Goal: Information Seeking & Learning: Learn about a topic

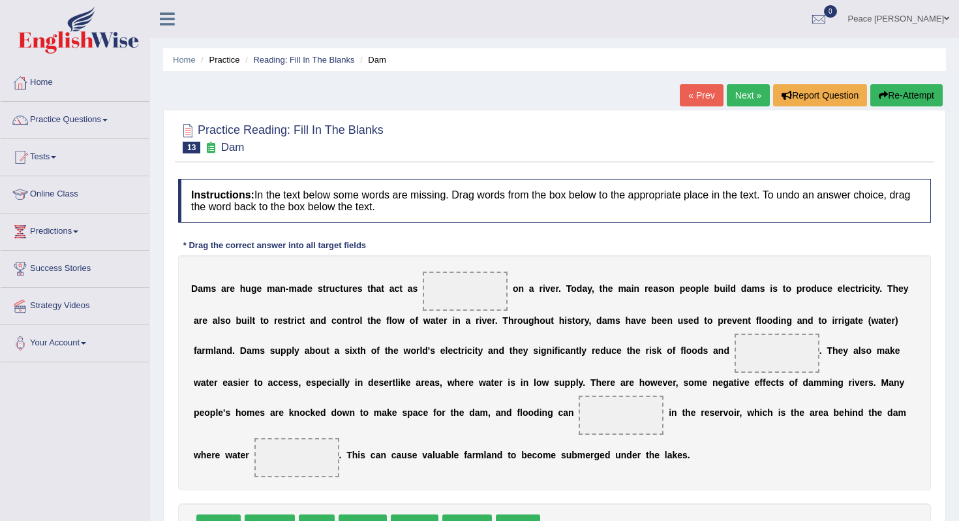
click at [782, 231] on div "Instructions: In the text below some words are missing. Drag words from the box…" at bounding box center [555, 383] width 760 height 422
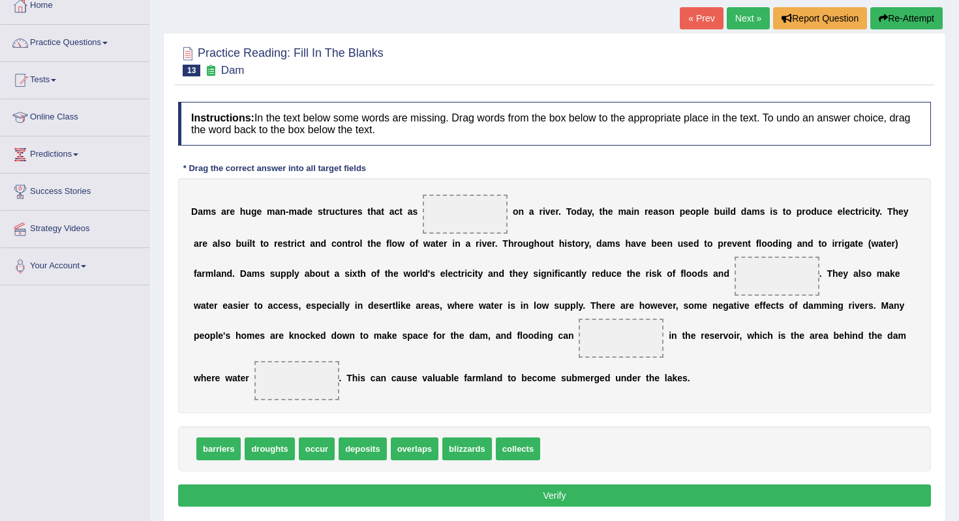
scroll to position [78, 0]
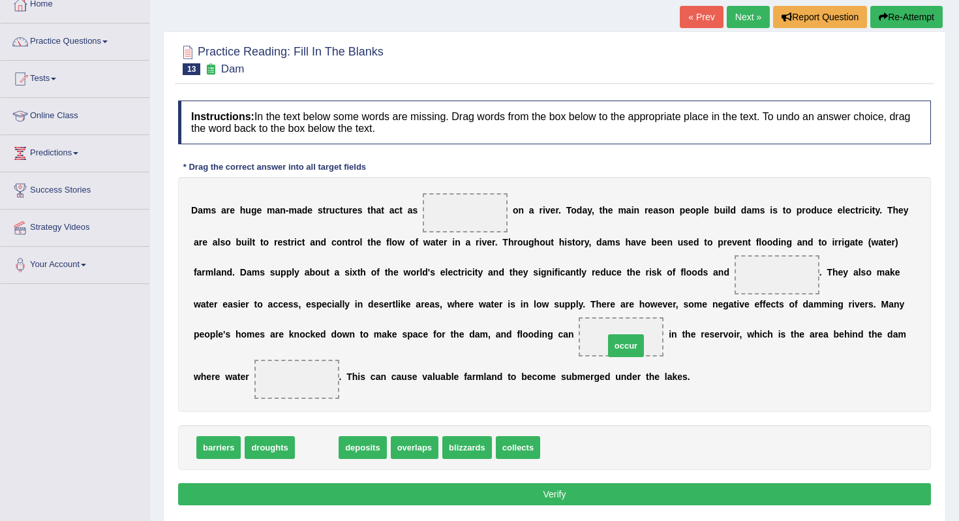
drag, startPoint x: 320, startPoint y: 452, endPoint x: 628, endPoint y: 351, distance: 324.2
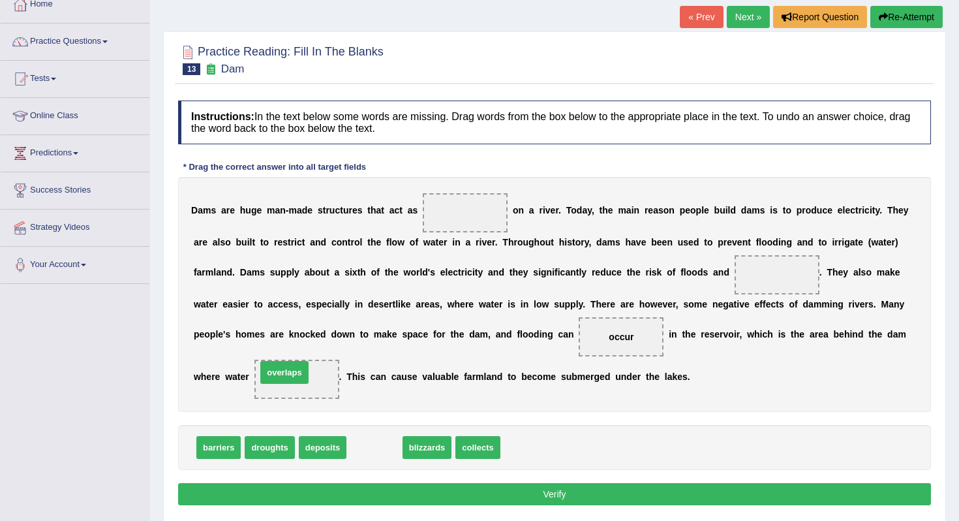
drag, startPoint x: 377, startPoint y: 449, endPoint x: 287, endPoint y: 374, distance: 117.2
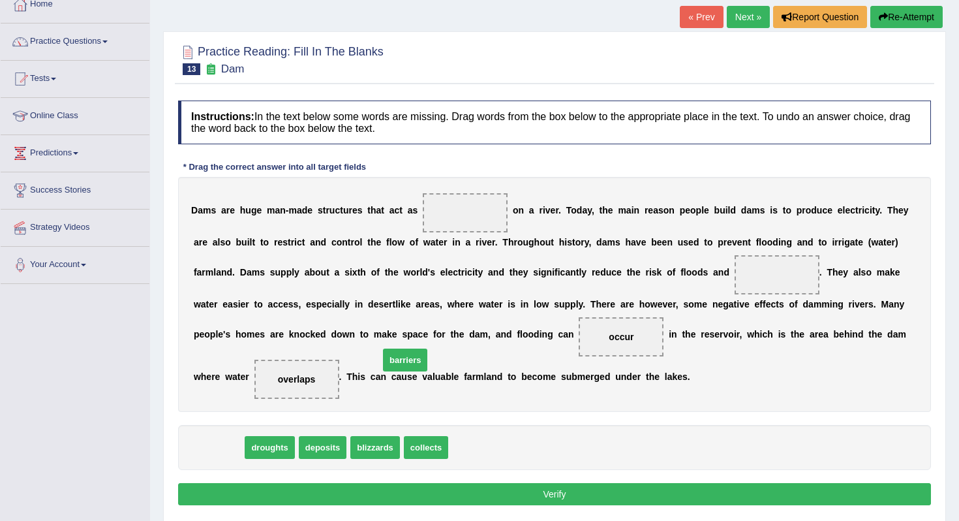
drag, startPoint x: 213, startPoint y: 452, endPoint x: 401, endPoint y: 352, distance: 212.5
click at [401, 354] on span "barriers" at bounding box center [405, 359] width 44 height 23
drag, startPoint x: 217, startPoint y: 449, endPoint x: 455, endPoint y: 236, distance: 319.8
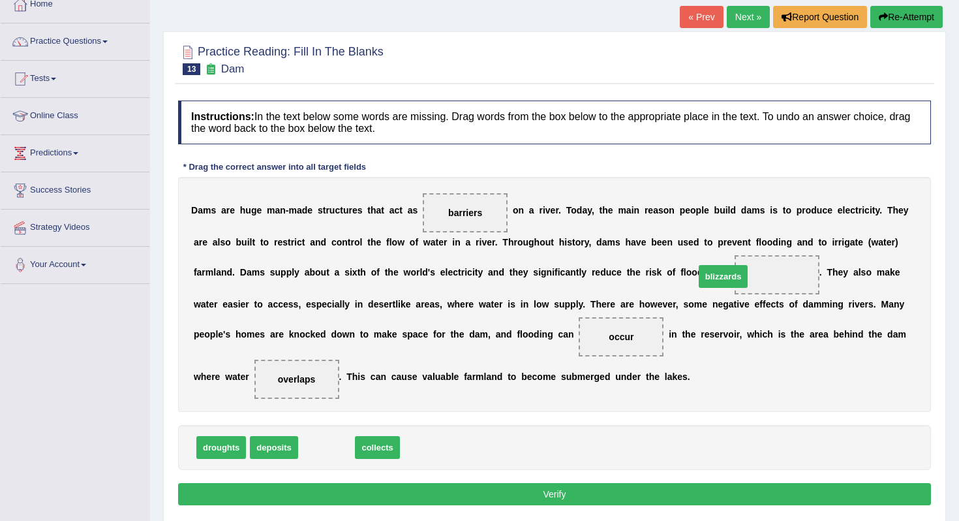
drag, startPoint x: 325, startPoint y: 448, endPoint x: 722, endPoint y: 277, distance: 432.0
click at [548, 448] on button "Verify" at bounding box center [554, 494] width 753 height 22
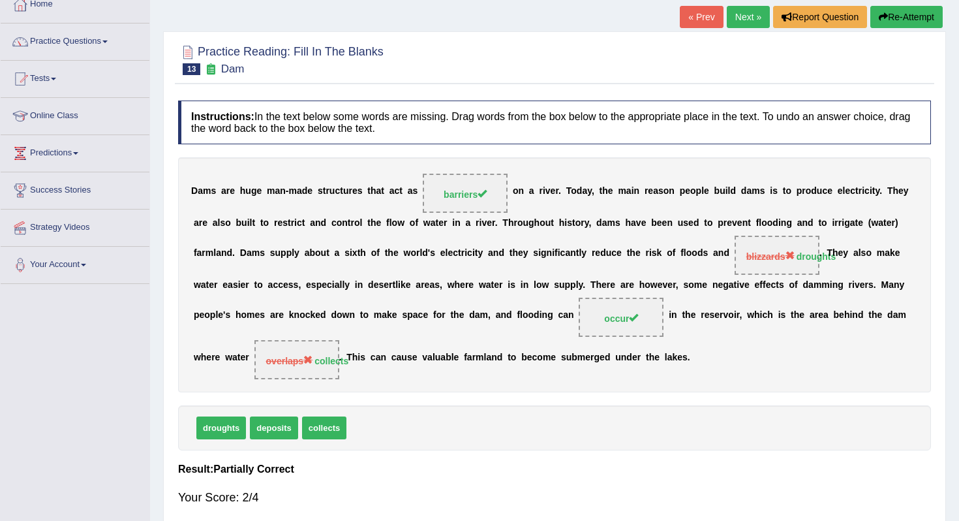
click at [747, 20] on link "Next »" at bounding box center [748, 17] width 43 height 22
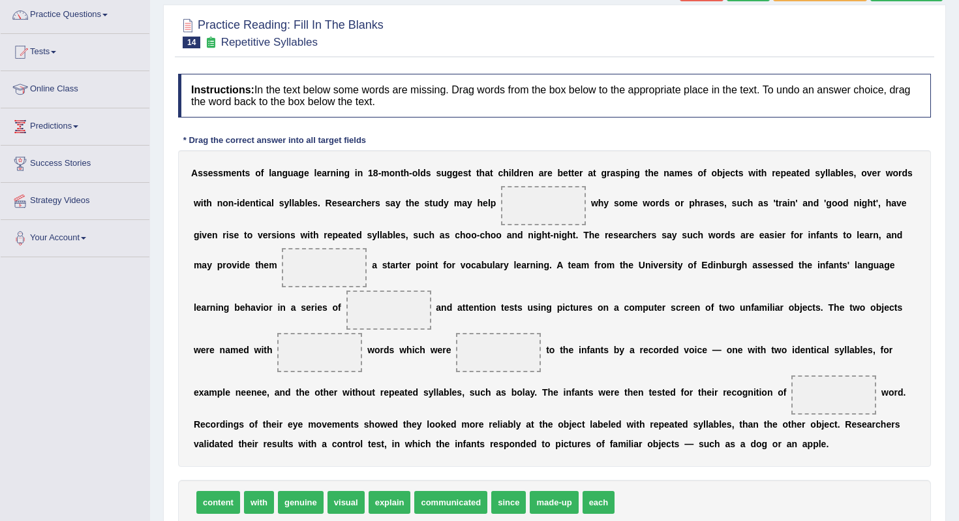
scroll to position [131, 0]
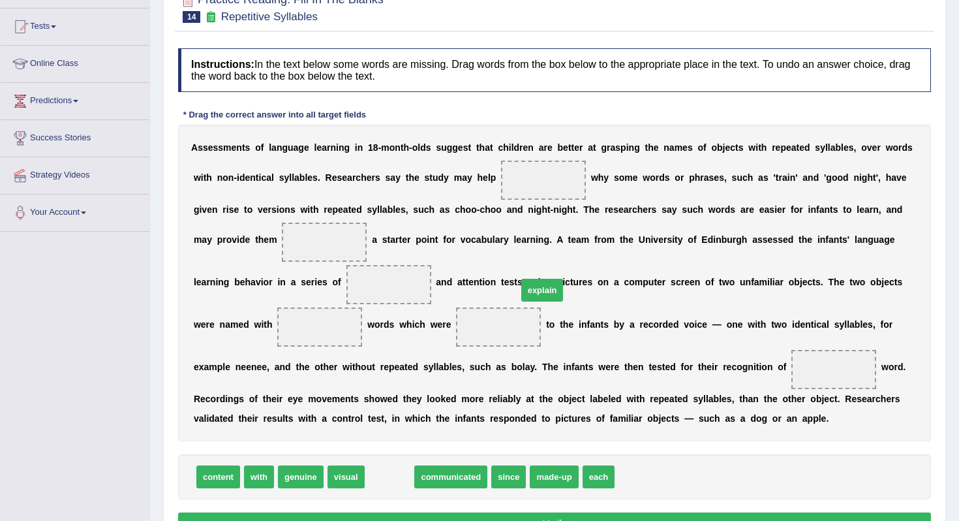
drag, startPoint x: 393, startPoint y: 478, endPoint x: 546, endPoint y: 292, distance: 241.1
click at [546, 292] on span "explain" at bounding box center [542, 290] width 42 height 23
drag, startPoint x: 387, startPoint y: 478, endPoint x: 570, endPoint y: 247, distance: 295.0
click at [569, 247] on span "explain" at bounding box center [571, 244] width 42 height 23
drag, startPoint x: 396, startPoint y: 479, endPoint x: 564, endPoint y: 179, distance: 343.6
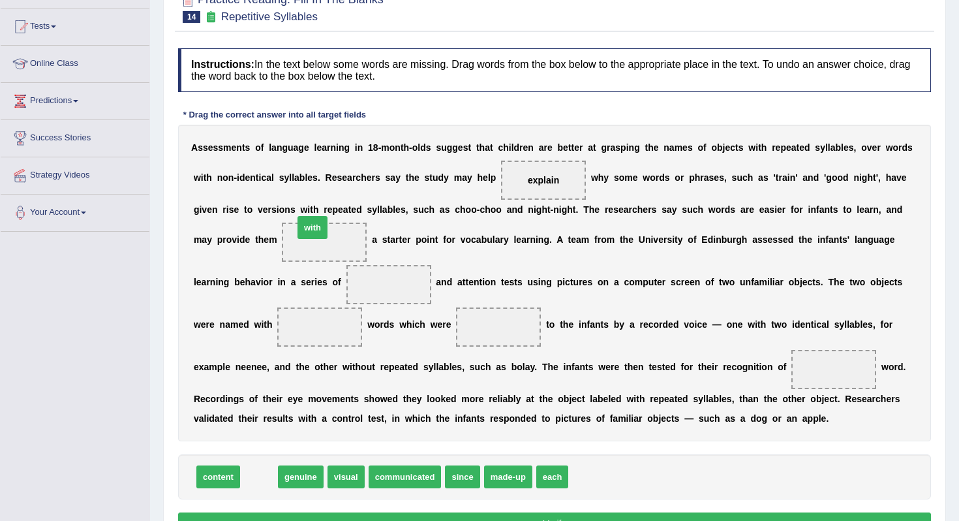
drag, startPoint x: 266, startPoint y: 475, endPoint x: 320, endPoint y: 226, distance: 255.1
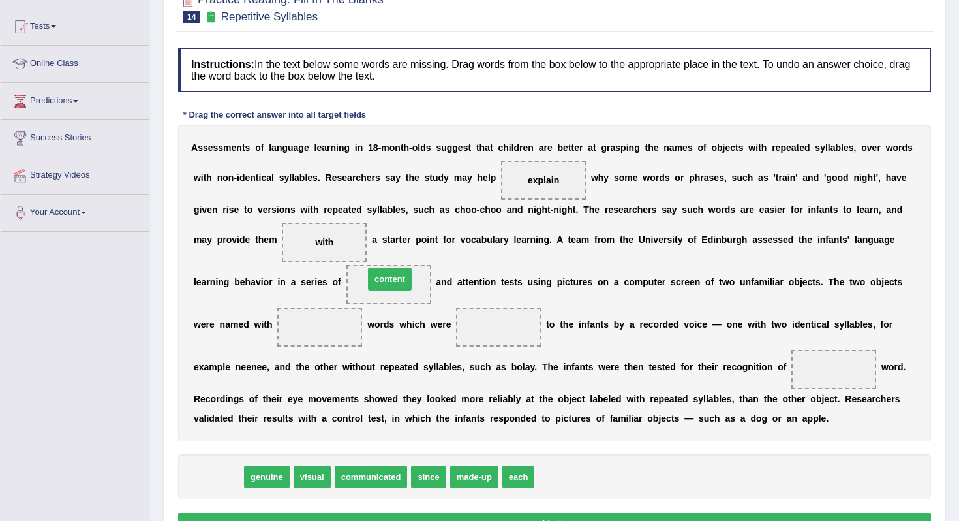
drag, startPoint x: 223, startPoint y: 486, endPoint x: 395, endPoint y: 287, distance: 262.8
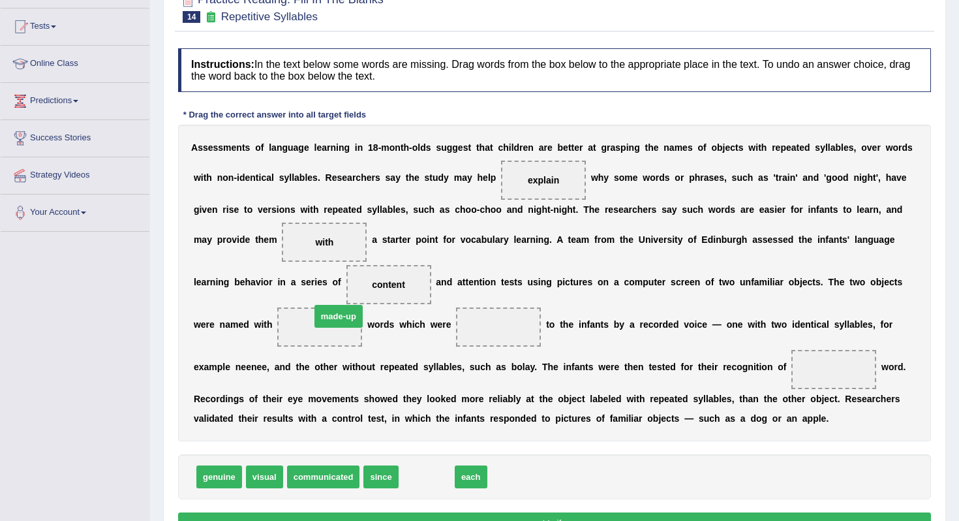
drag, startPoint x: 435, startPoint y: 477, endPoint x: 347, endPoint y: 316, distance: 183.1
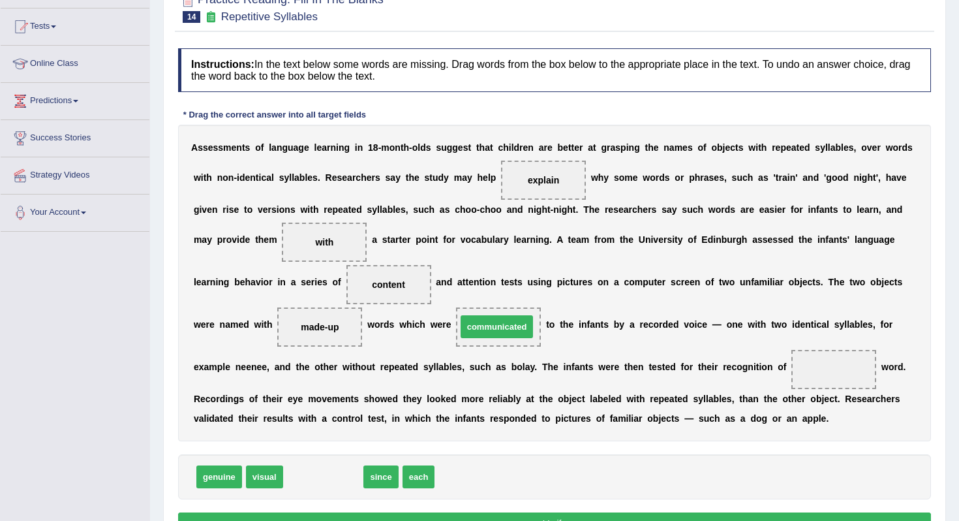
drag, startPoint x: 320, startPoint y: 478, endPoint x: 493, endPoint y: 322, distance: 232.9
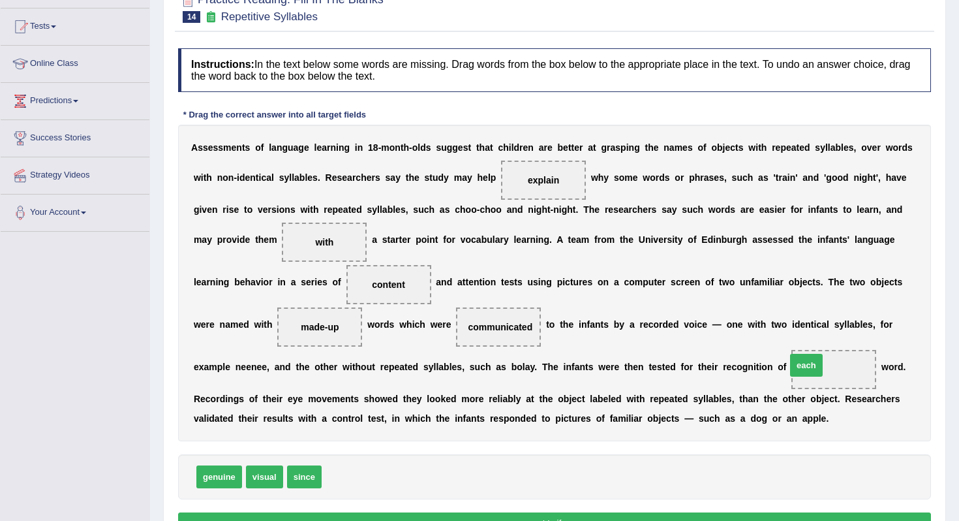
drag, startPoint x: 343, startPoint y: 477, endPoint x: 809, endPoint y: 363, distance: 479.6
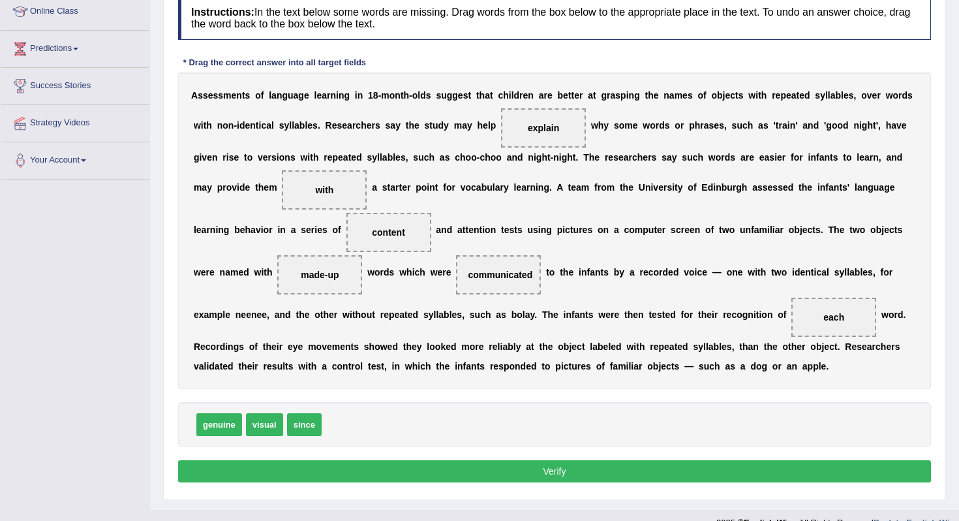
scroll to position [204, 0]
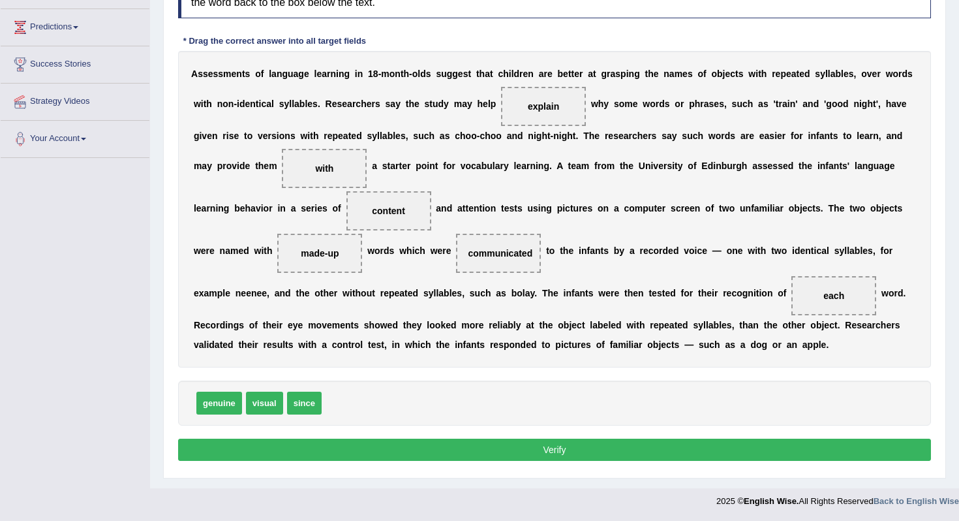
click at [553, 456] on button "Verify" at bounding box center [554, 450] width 753 height 22
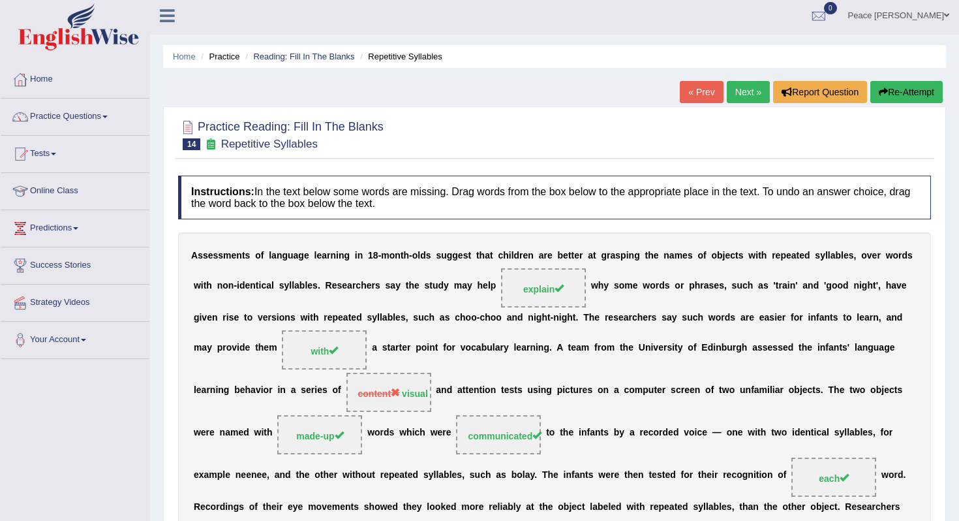
scroll to position [0, 0]
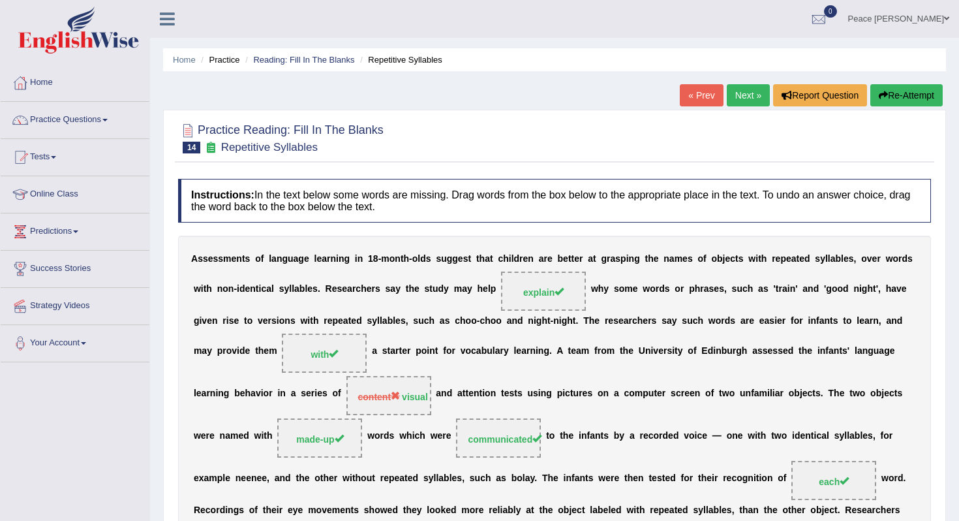
click at [744, 92] on link "Next »" at bounding box center [748, 95] width 43 height 22
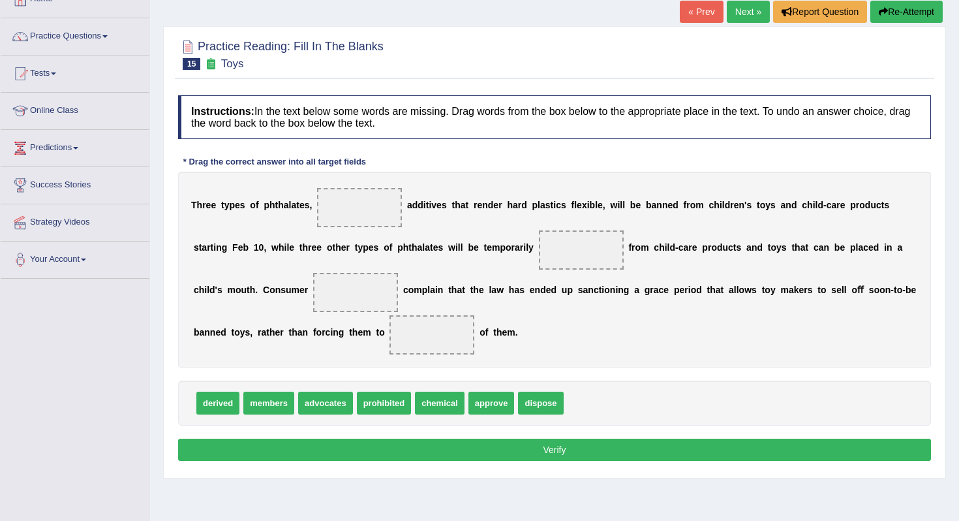
scroll to position [104, 0]
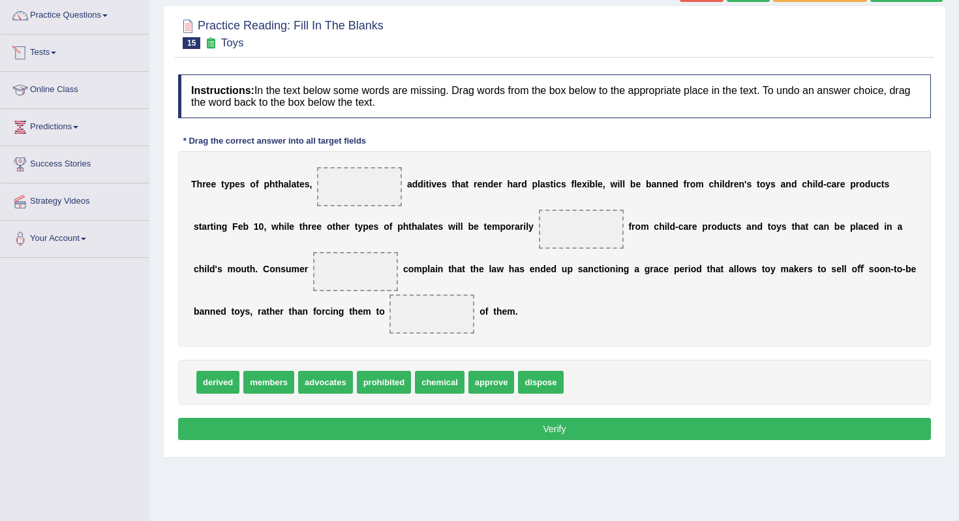
click at [62, 53] on link "Tests" at bounding box center [75, 51] width 149 height 33
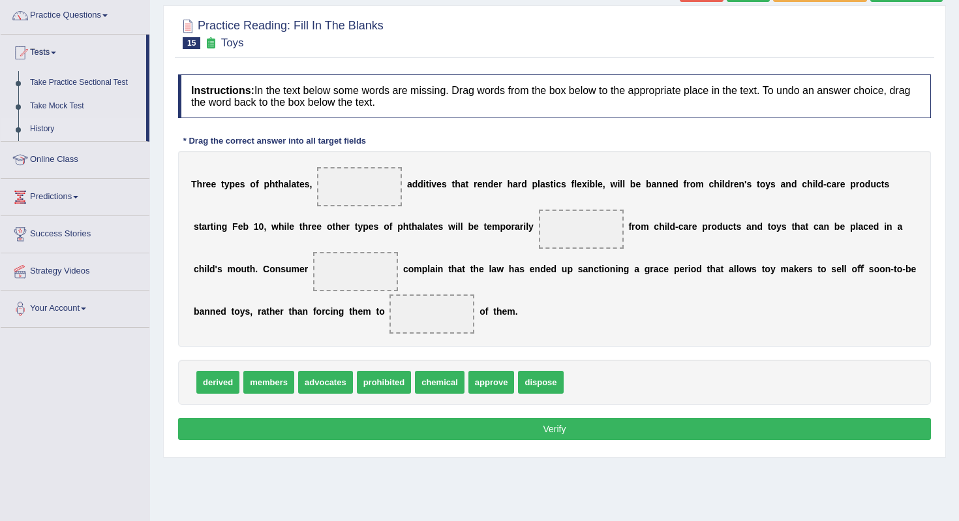
click at [51, 131] on link "History" at bounding box center [85, 128] width 122 height 23
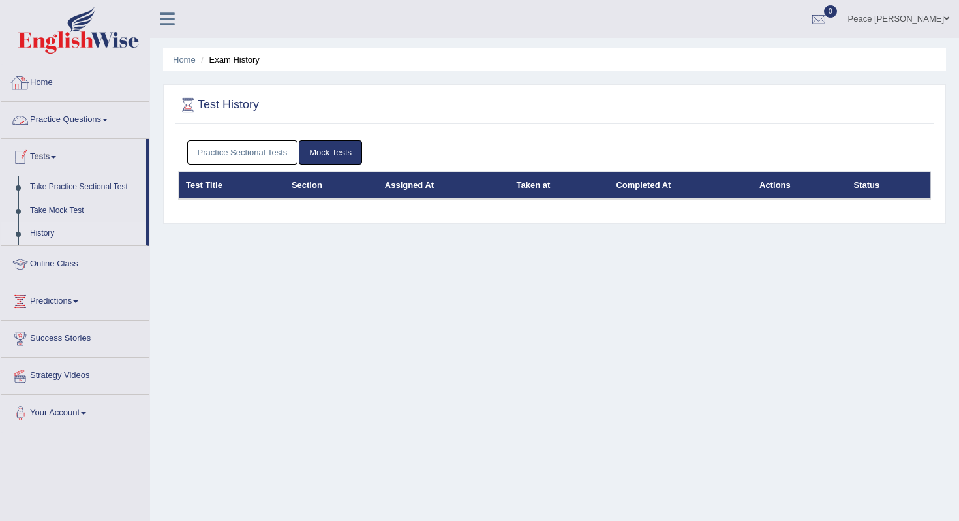
click at [42, 73] on link "Home" at bounding box center [75, 81] width 149 height 33
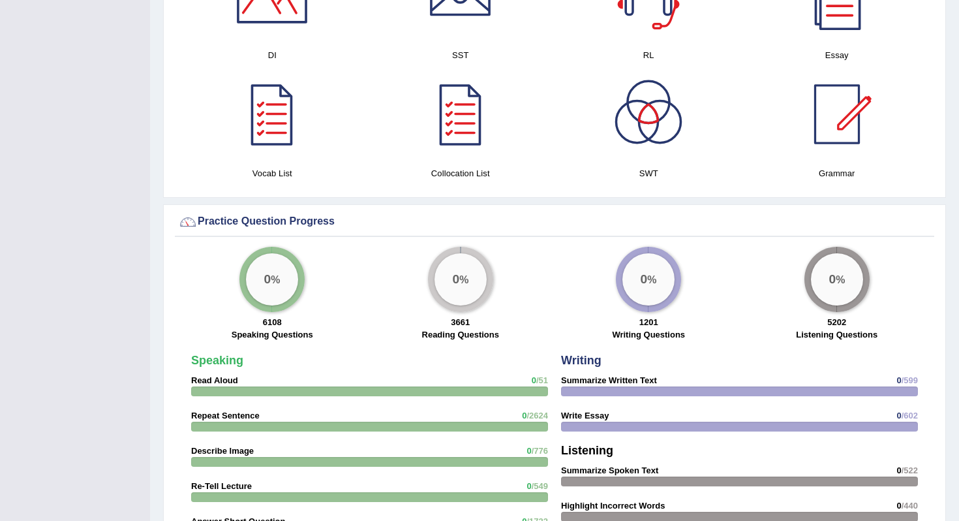
scroll to position [731, 0]
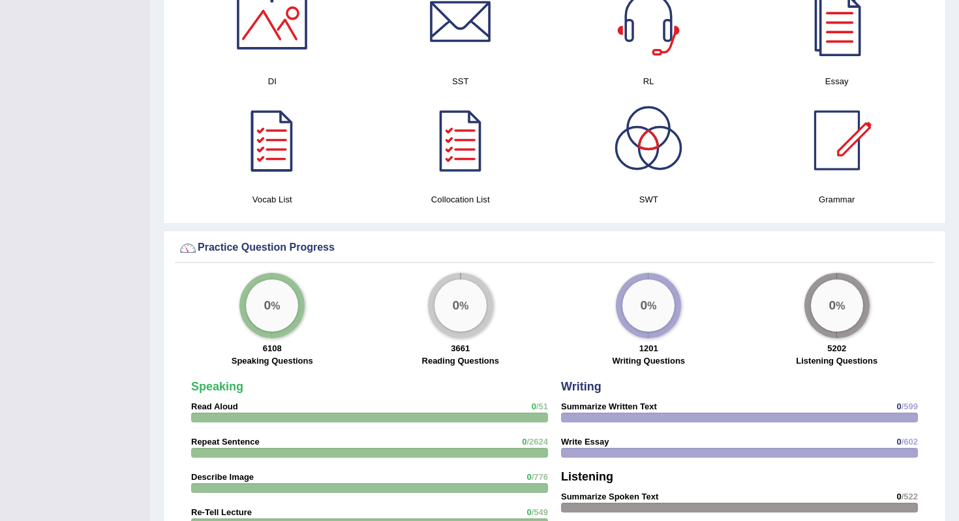
click at [279, 160] on div at bounding box center [271, 140] width 91 height 91
click at [841, 153] on div at bounding box center [837, 140] width 91 height 91
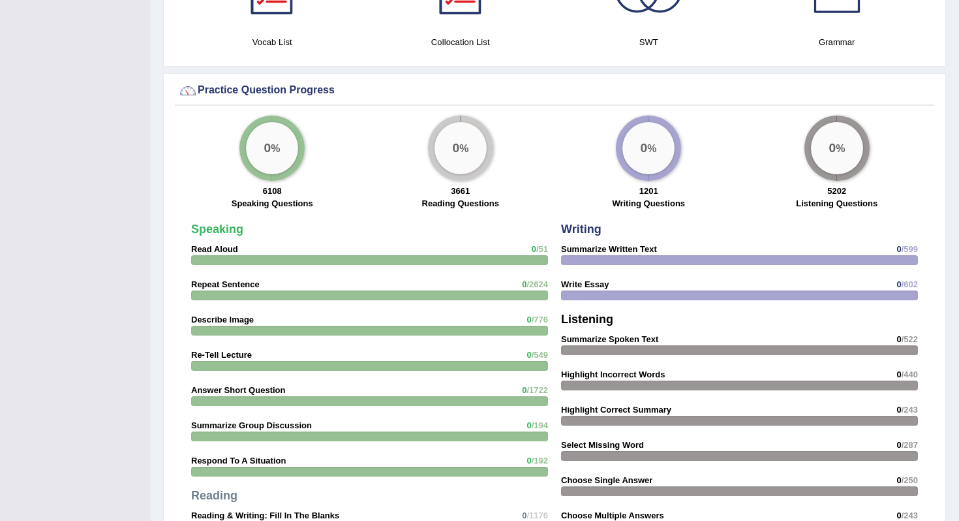
scroll to position [887, 0]
click at [275, 158] on div "0 %" at bounding box center [272, 149] width 52 height 52
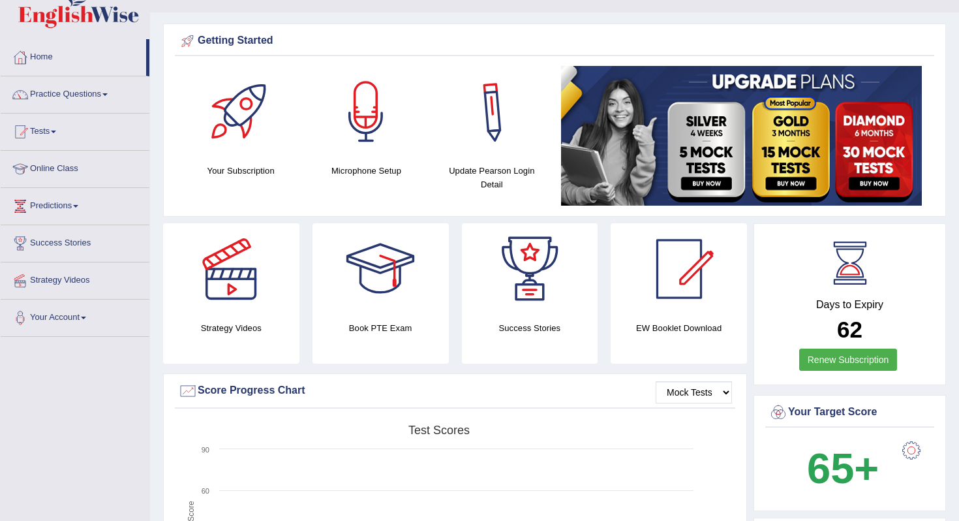
scroll to position [0, 0]
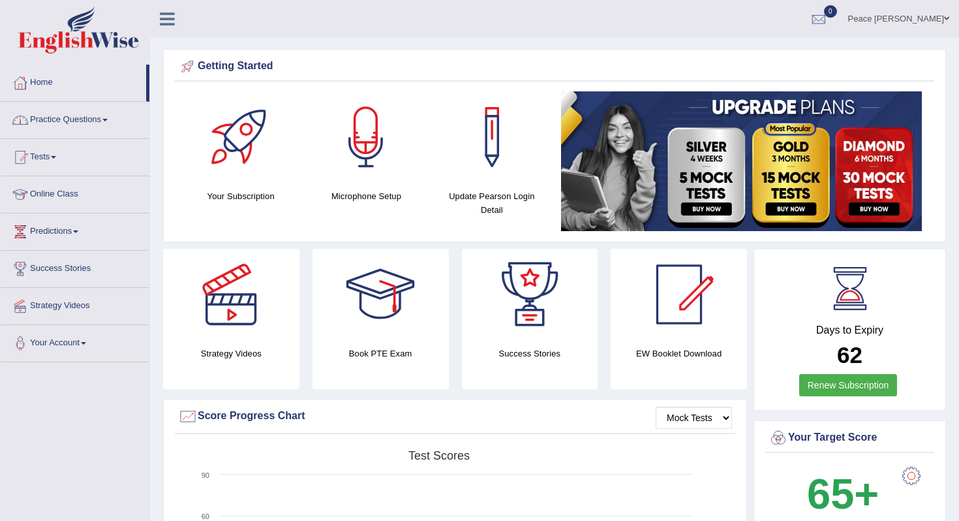
click at [42, 80] on link "Home" at bounding box center [74, 81] width 146 height 33
click at [59, 112] on link "Practice Questions" at bounding box center [75, 118] width 149 height 33
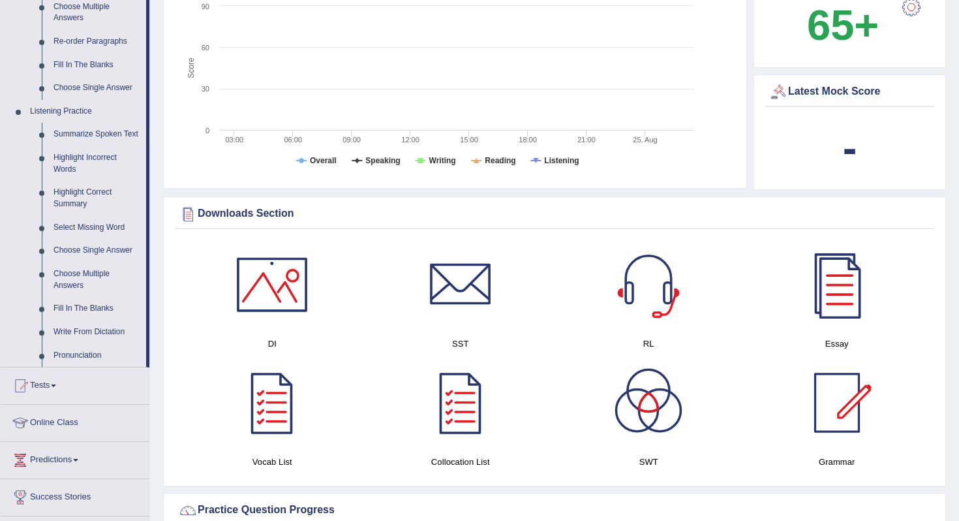
scroll to position [470, 0]
click at [99, 85] on link "Choose Single Answer" at bounding box center [97, 86] width 99 height 23
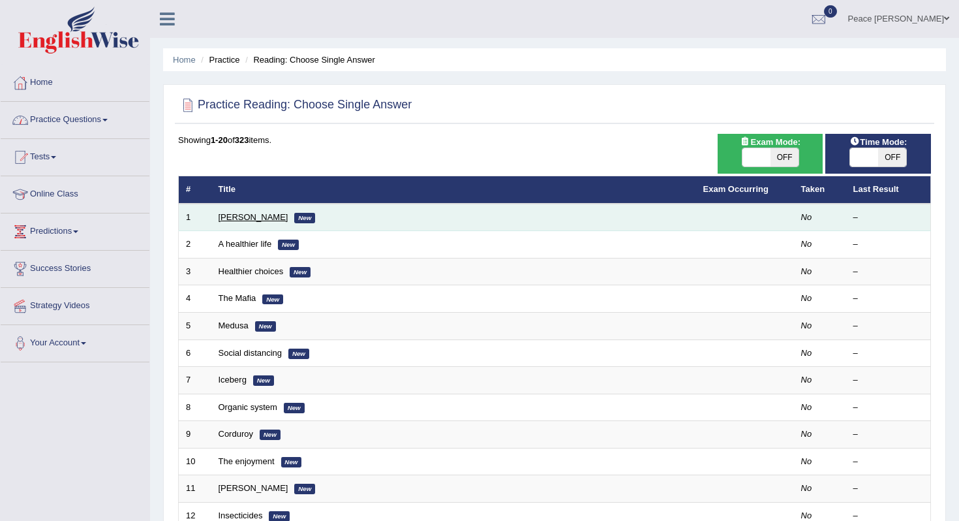
click at [233, 222] on link "Clark" at bounding box center [254, 217] width 70 height 10
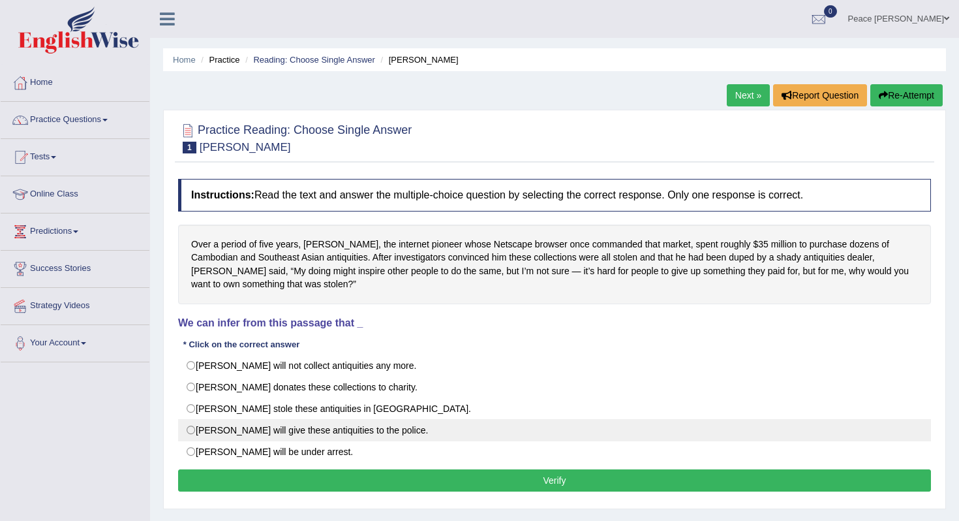
click at [190, 429] on label "Mr. Clark will give these antiquities to the police." at bounding box center [554, 430] width 753 height 22
radio input "true"
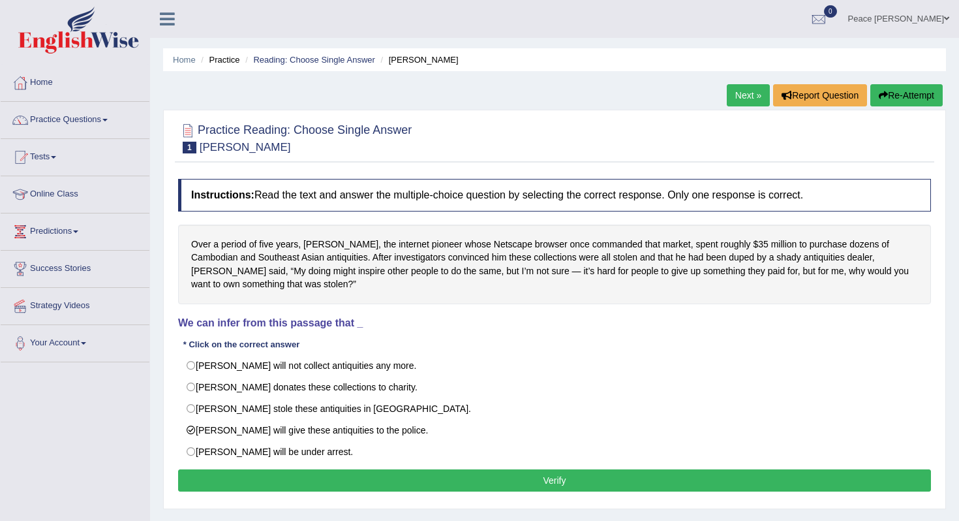
click at [412, 483] on button "Verify" at bounding box center [554, 480] width 753 height 22
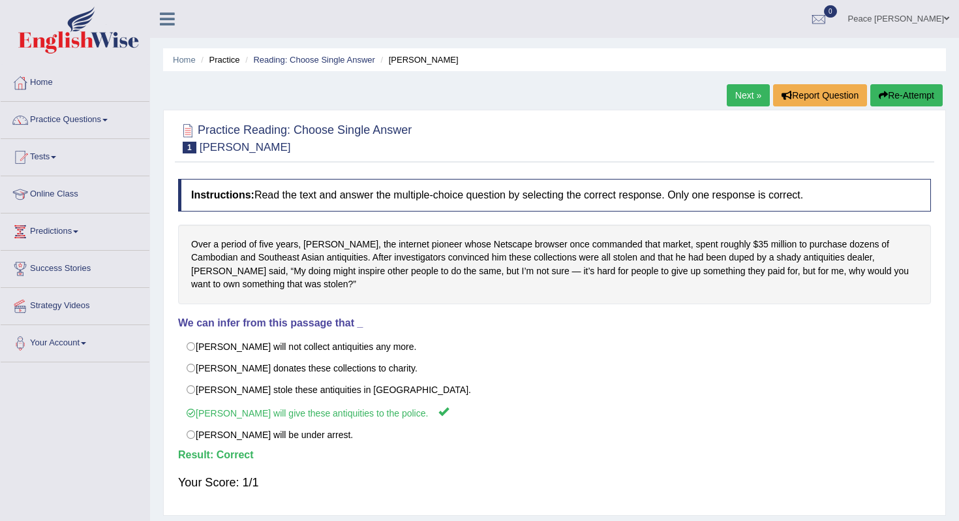
click at [750, 89] on link "Next »" at bounding box center [748, 95] width 43 height 22
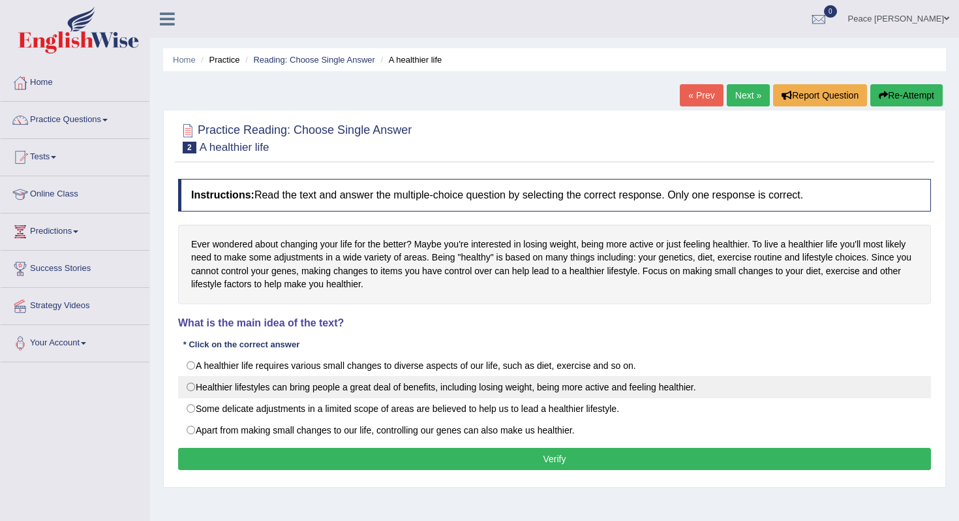
click at [192, 384] on label "Healthier lifestyles can bring people a great deal of benefits, including losin…" at bounding box center [554, 387] width 753 height 22
radio input "true"
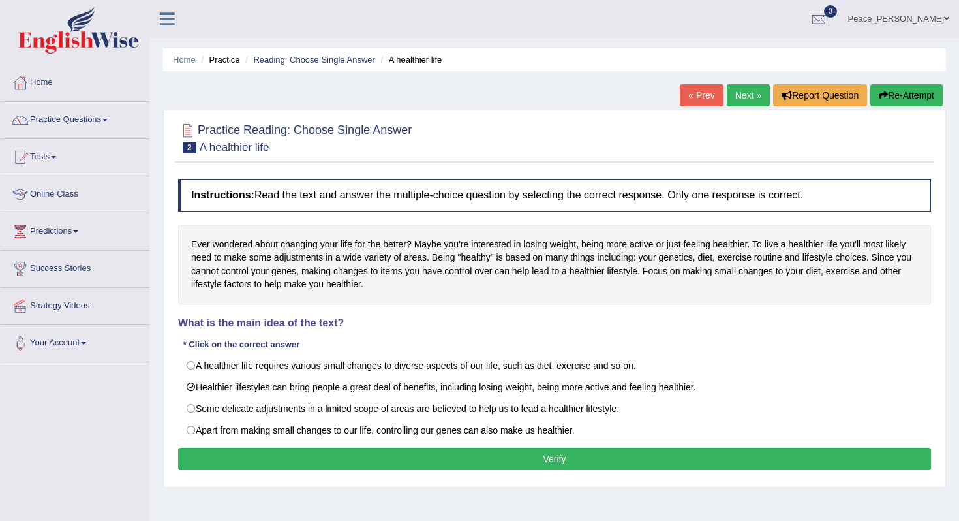
click at [406, 458] on button "Verify" at bounding box center [554, 459] width 753 height 22
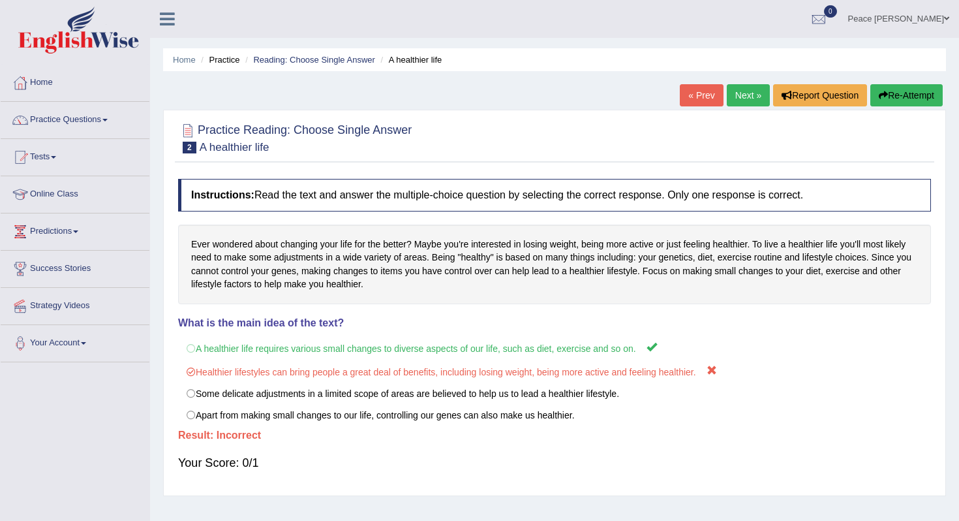
click at [745, 96] on link "Next »" at bounding box center [748, 95] width 43 height 22
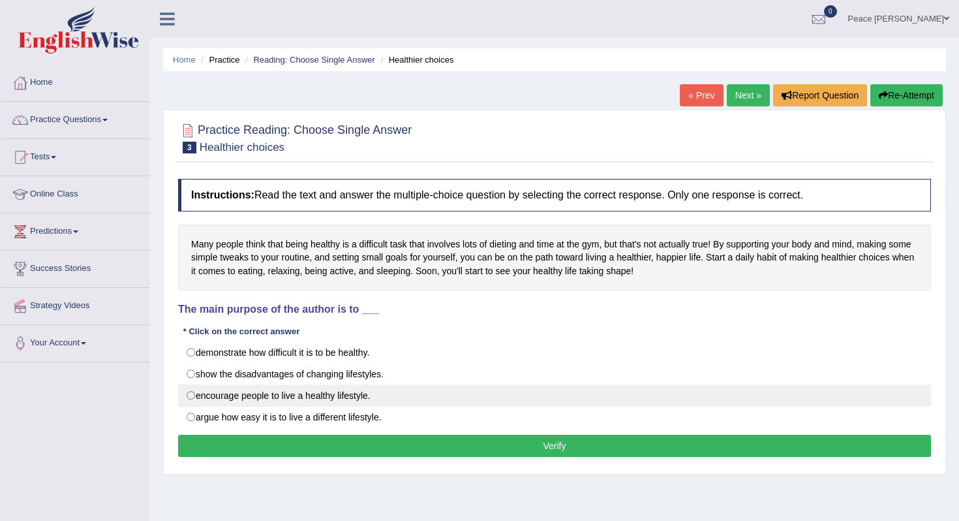
click at [191, 396] on label "encourage people to live a healthy lifestyle." at bounding box center [554, 395] width 753 height 22
radio input "true"
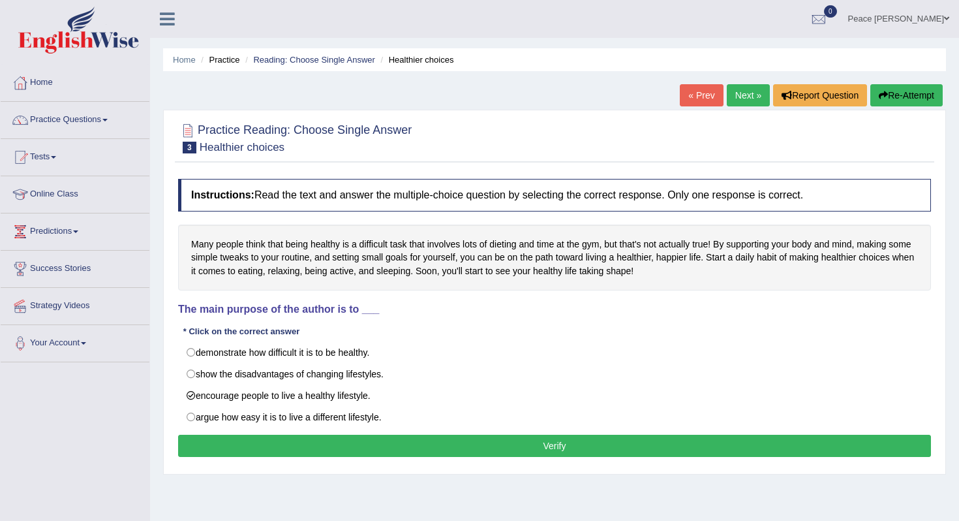
click at [334, 440] on button "Verify" at bounding box center [554, 446] width 753 height 22
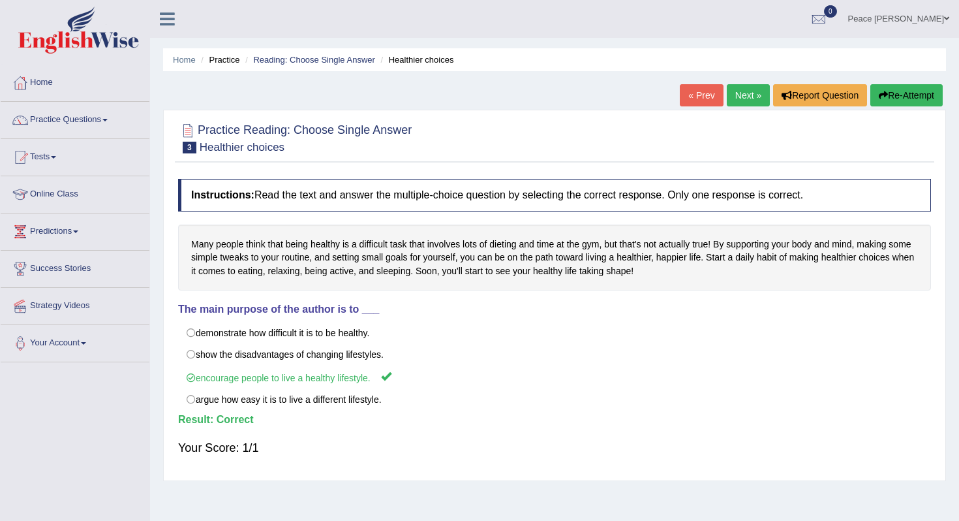
click at [743, 97] on link "Next »" at bounding box center [748, 95] width 43 height 22
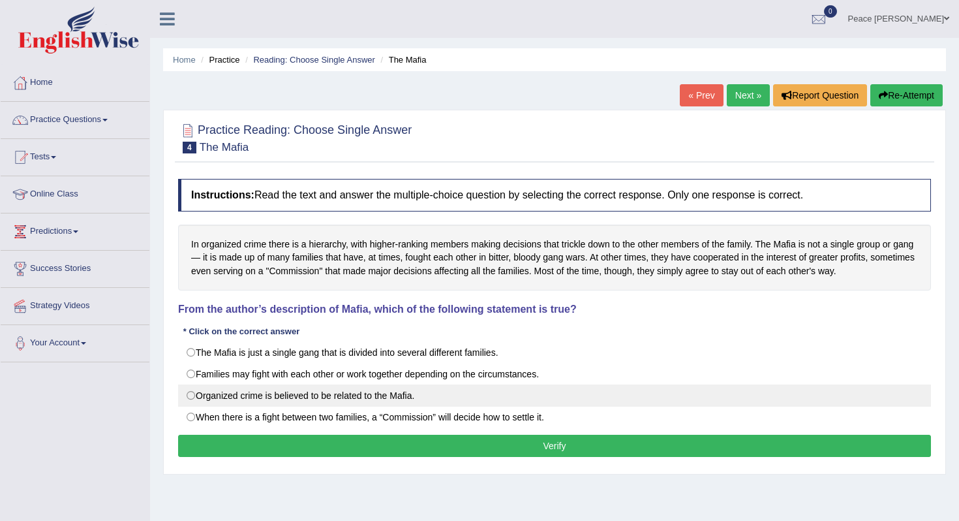
click at [190, 397] on label "Organized crime is believed to be related to the Mafia." at bounding box center [554, 395] width 753 height 22
radio input "true"
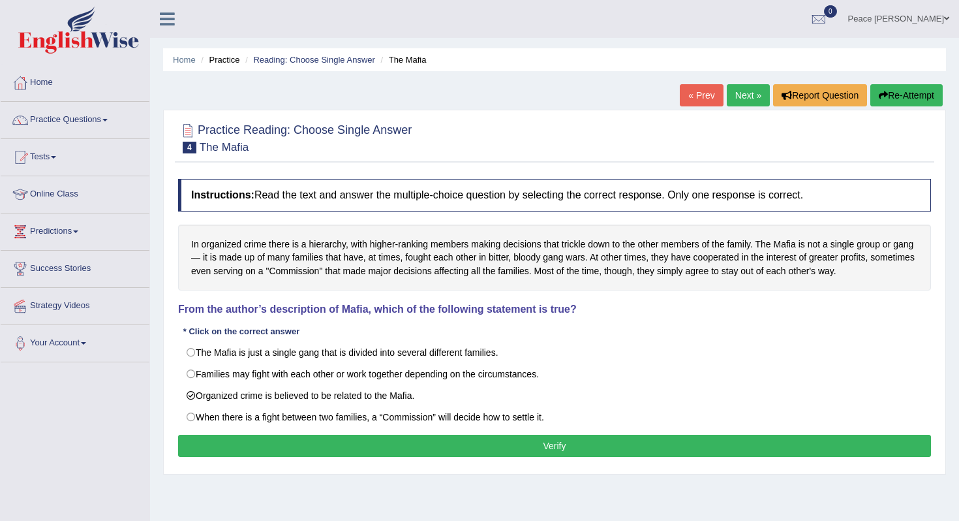
click at [393, 448] on button "Verify" at bounding box center [554, 446] width 753 height 22
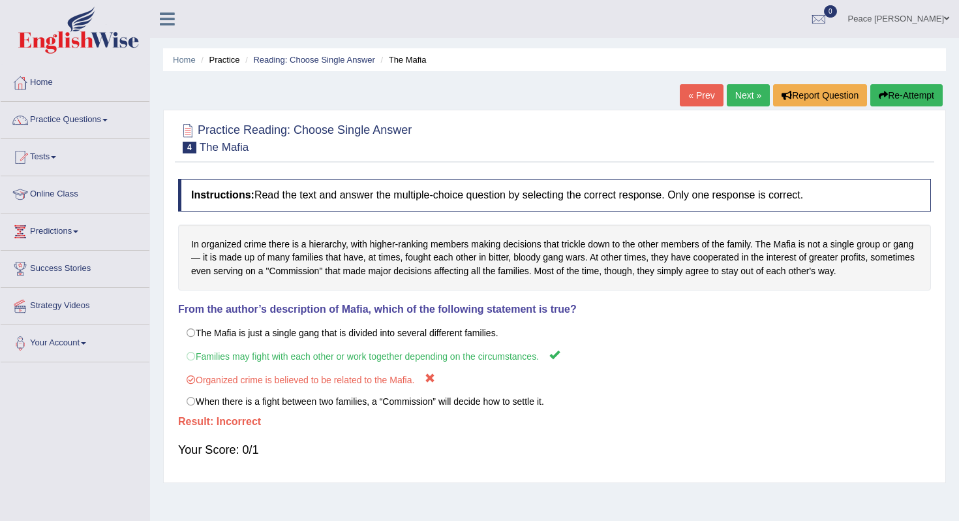
click at [741, 90] on link "Next »" at bounding box center [748, 95] width 43 height 22
